Goal: Task Accomplishment & Management: Complete application form

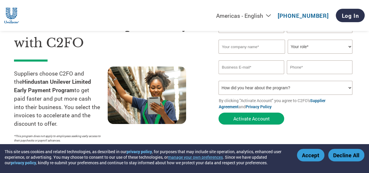
scroll to position [35, 0]
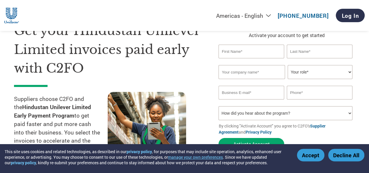
click at [323, 73] on select "Your role* CFO Controller Credit Manager Finance Director Treasurer CEO Preside…" at bounding box center [319, 72] width 64 height 14
click at [251, 52] on input "text" at bounding box center [250, 52] width 65 height 14
type input "Faizan"
type input "Ali"
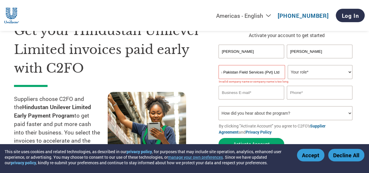
scroll to position [0, 0]
click at [258, 71] on input "Smollan Pakistan Field Services (Pvt) Ltd" at bounding box center [251, 72] width 66 height 14
click at [270, 72] on input "Smollan Pakistan Field Services (Pvt) Limited" at bounding box center [251, 72] width 66 height 14
type input "Smollan Pakistan Field Services Private Limited"
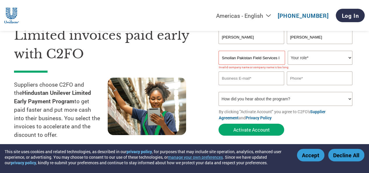
scroll to position [59, 0]
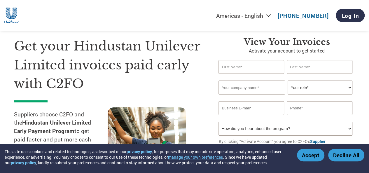
scroll to position [23, 0]
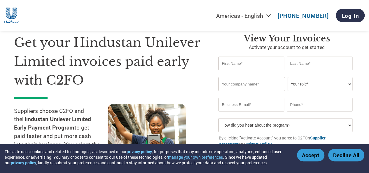
click at [238, 83] on input "text" at bounding box center [251, 84] width 66 height 14
type input "S"
type input "Unilever Pakistan Limited"
click at [304, 87] on select "Your role* CFO Controller Credit Manager Finance Director Treasurer CEO Preside…" at bounding box center [319, 84] width 64 height 14
click at [287, 77] on select "Your role* CFO Controller Credit Manager Finance Director Treasurer CEO Preside…" at bounding box center [319, 84] width 64 height 14
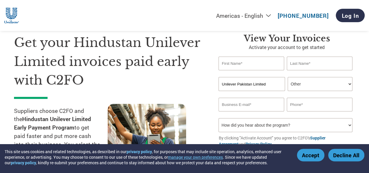
click at [315, 81] on select "Your role* CFO Controller Credit Manager Finance Director Treasurer CEO Preside…" at bounding box center [319, 84] width 64 height 14
click at [302, 92] on div "Invalid company name or company name is too long" at bounding box center [284, 93] width 133 height 4
click at [303, 85] on select "Your role* CFO Controller Credit Manager Finance Director Treasurer CEO Preside…" at bounding box center [319, 84] width 64 height 14
select select "OFFICE_MANAGER"
click at [287, 77] on select "Your role* CFO Controller Credit Manager Finance Director Treasurer CEO Preside…" at bounding box center [319, 84] width 64 height 14
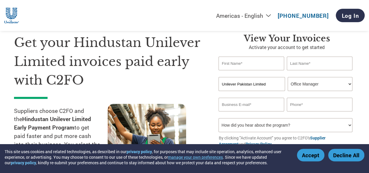
click at [260, 65] on input "text" at bounding box center [250, 64] width 65 height 14
type input "Faizan"
type input "Ali"
click at [256, 103] on input "email" at bounding box center [250, 105] width 65 height 14
type input "faizan.ali@smollan.com"
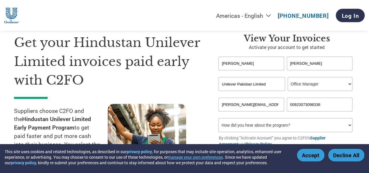
type input "00923073098336"
click at [264, 128] on select "How did you hear about the program? Received a letter Email Social Media Online…" at bounding box center [284, 125] width 133 height 14
select select "Email"
click at [218, 119] on select "How did you hear about the program? Received a letter Email Social Media Online…" at bounding box center [284, 125] width 133 height 14
drag, startPoint x: 294, startPoint y: 105, endPoint x: 302, endPoint y: 107, distance: 8.9
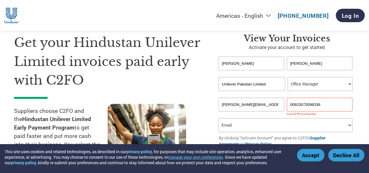
click at [294, 105] on input "00923073098336" at bounding box center [318, 105] width 65 height 14
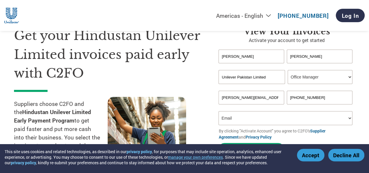
scroll to position [99, 0]
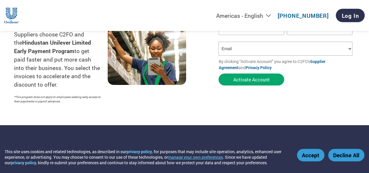
type input "+923073098336"
click at [263, 51] on select "How did you hear about the program? Received a letter Email Social Media Online…" at bounding box center [284, 49] width 133 height 14
click at [218, 42] on select "How did you hear about the program? Received a letter Email Social Media Online…" at bounding box center [284, 49] width 133 height 14
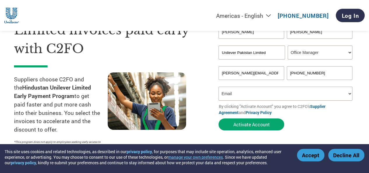
scroll to position [64, 0]
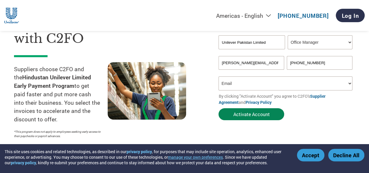
click at [258, 117] on button "Activate Account" at bounding box center [251, 114] width 66 height 12
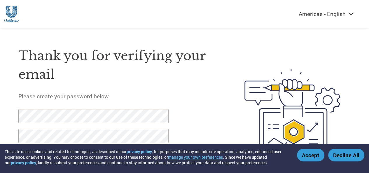
scroll to position [30, 0]
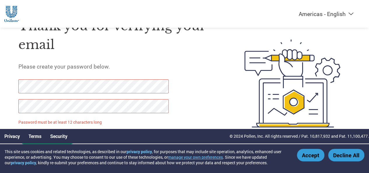
click at [12, 85] on div "Thank you for verifying your email Please create your password below. Password …" at bounding box center [184, 83] width 369 height 150
click at [313, 155] on button "Accept" at bounding box center [310, 155] width 27 height 13
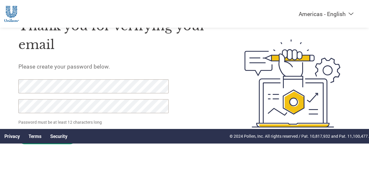
click input "Set Password" at bounding box center [47, 138] width 58 height 12
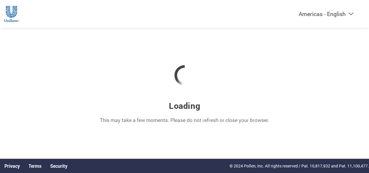
scroll to position [0, 0]
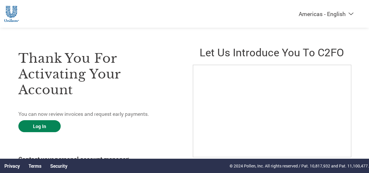
click at [49, 124] on link "Log In" at bounding box center [39, 126] width 42 height 12
